Goal: Task Accomplishment & Management: Manage account settings

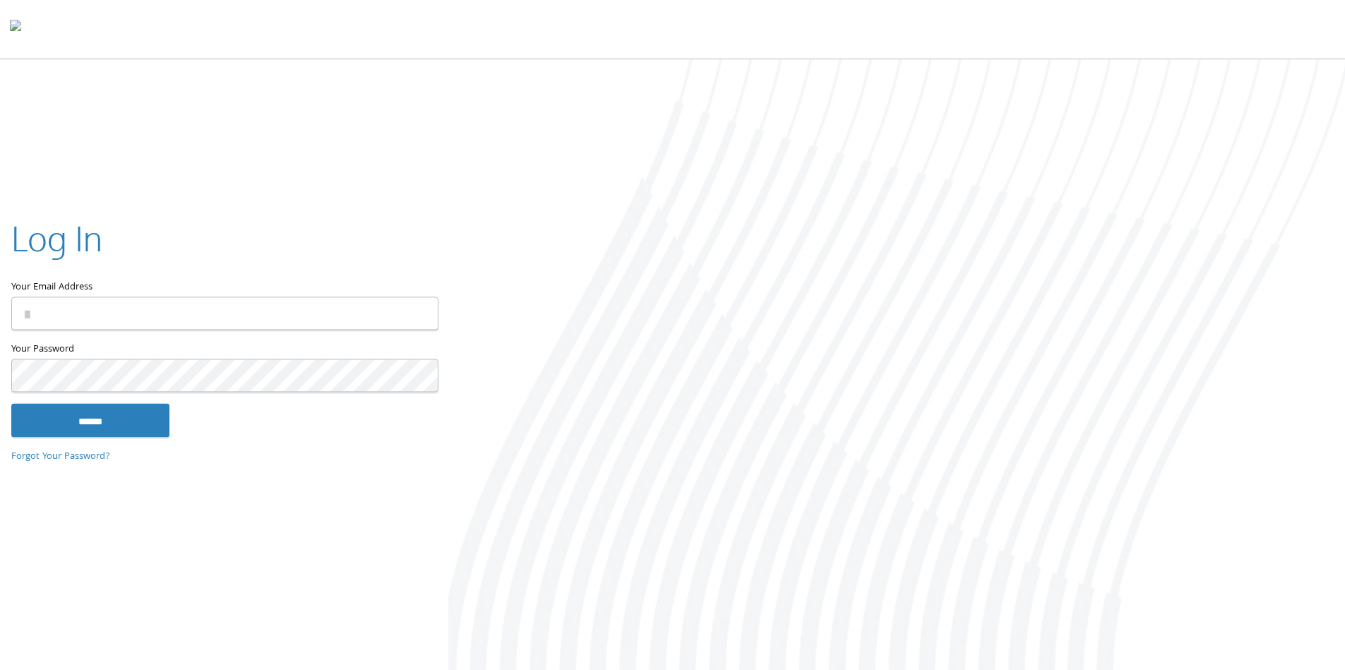
type input "**********"
click at [68, 410] on input "******" at bounding box center [90, 421] width 158 height 34
type input "**********"
